Goal: Task Accomplishment & Management: Use online tool/utility

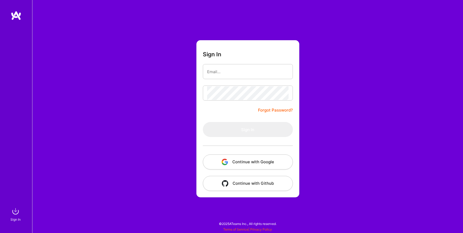
click at [220, 161] on button "Continue with Google" at bounding box center [248, 161] width 90 height 15
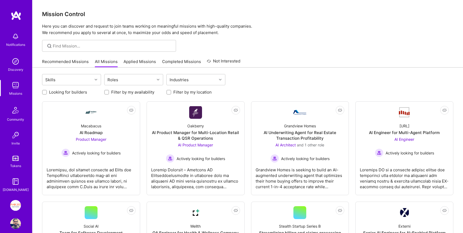
click at [190, 60] on link "Completed Missions" at bounding box center [181, 63] width 39 height 9
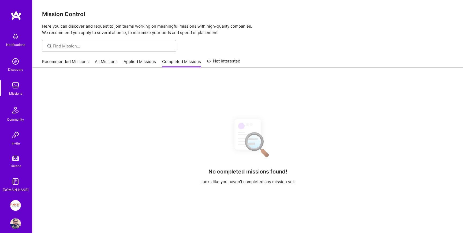
click at [225, 62] on link "Not Interested" at bounding box center [223, 63] width 33 height 10
click at [143, 62] on link "Applied Missions" at bounding box center [139, 63] width 32 height 9
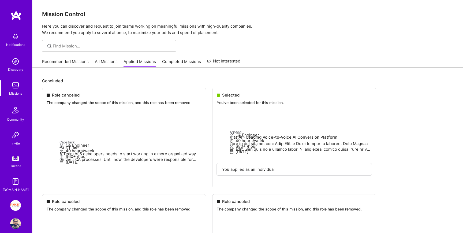
click at [117, 61] on div "Recommended Missions All Missions Applied Missions Completed Missions Not Inter…" at bounding box center [141, 62] width 198 height 12
click at [113, 61] on link "All Missions" at bounding box center [106, 63] width 23 height 9
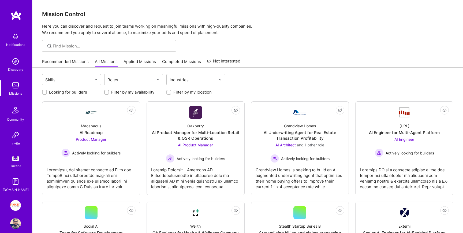
click at [79, 59] on link "Recommended Missions" at bounding box center [65, 63] width 47 height 9
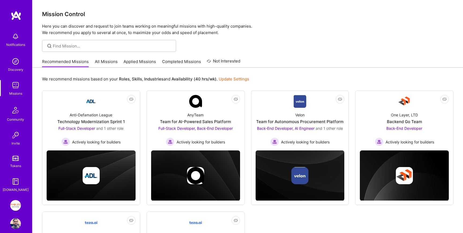
click at [112, 64] on link "All Missions" at bounding box center [106, 63] width 23 height 9
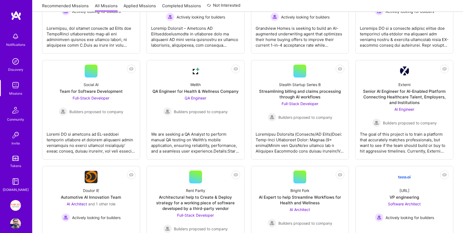
scroll to position [134, 0]
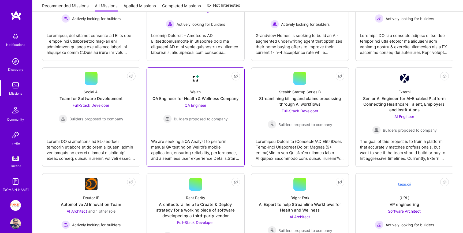
click at [173, 100] on div "QA Engineer for Health & Wellness Company" at bounding box center [195, 99] width 86 height 6
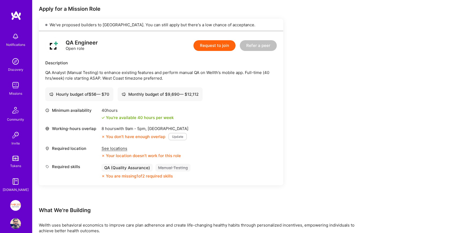
scroll to position [186, 0]
